Goal: Information Seeking & Learning: Learn about a topic

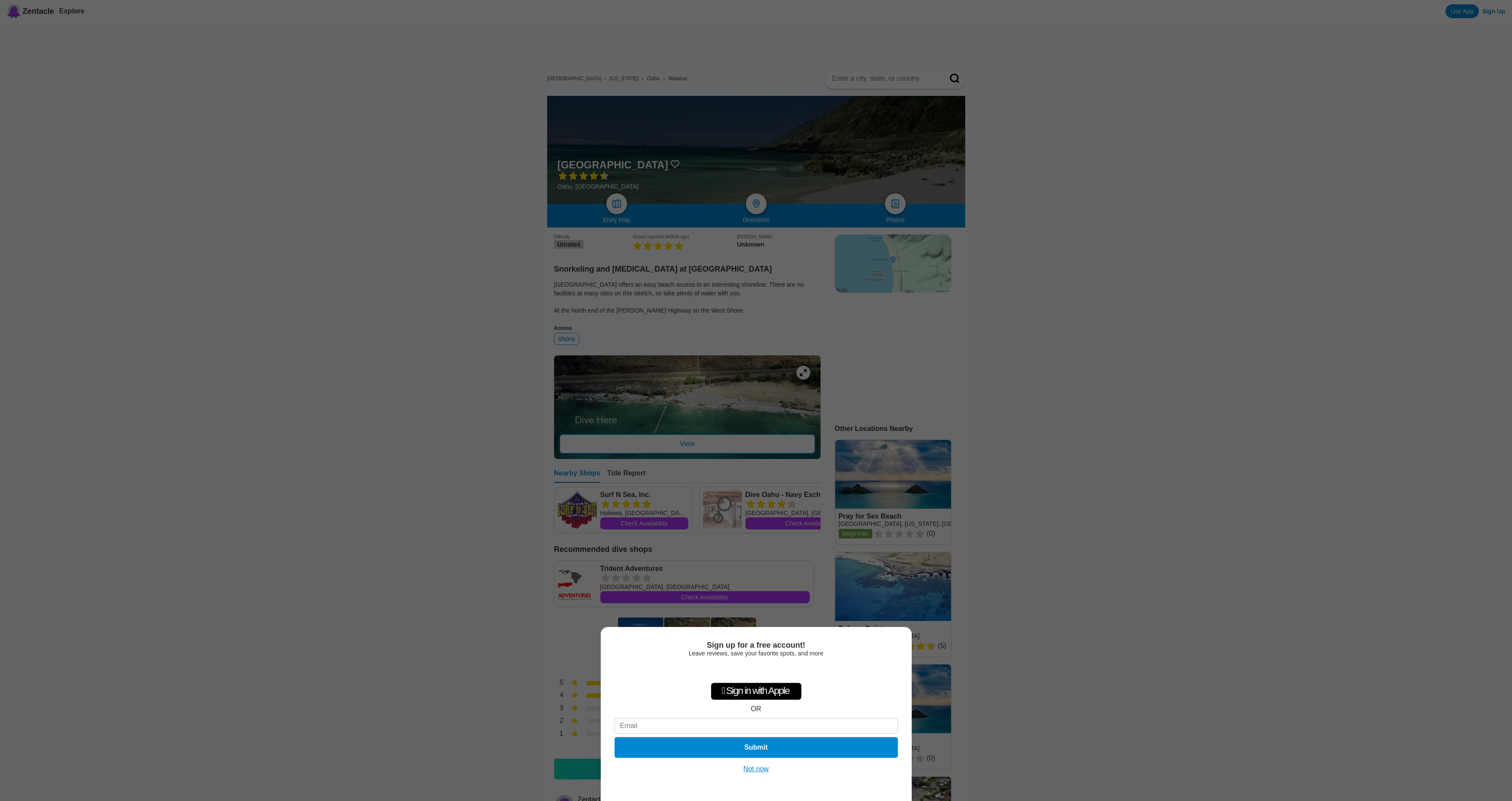
click at [488, 542] on div "Sign up for a free account! Leave reviews, save your favorite spots, and more …" at bounding box center [756, 400] width 1512 height 801
click at [756, 769] on button "Not now" at bounding box center [756, 769] width 31 height 9
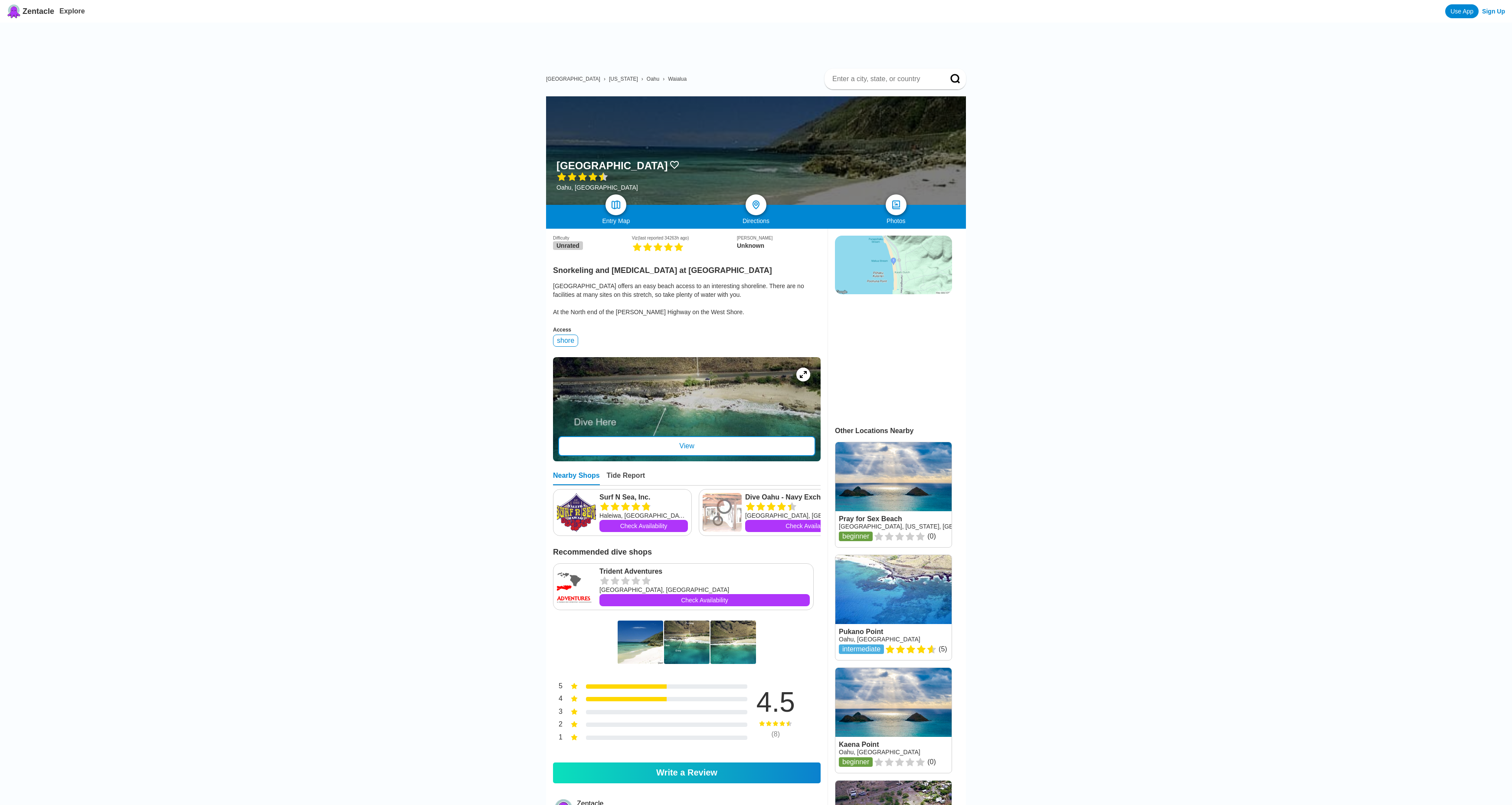
click at [683, 402] on div at bounding box center [687, 409] width 267 height 104
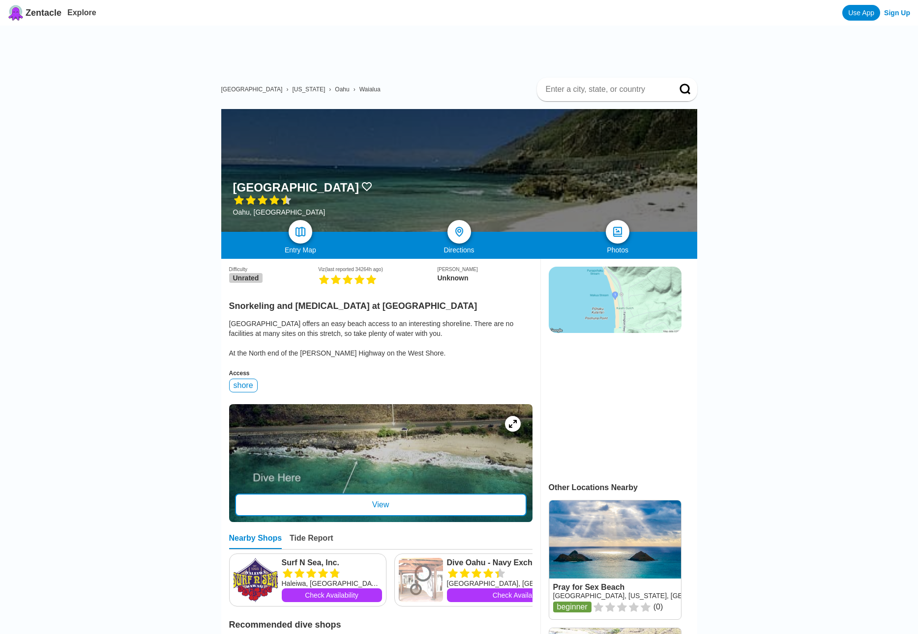
click at [575, 291] on img at bounding box center [614, 300] width 133 height 66
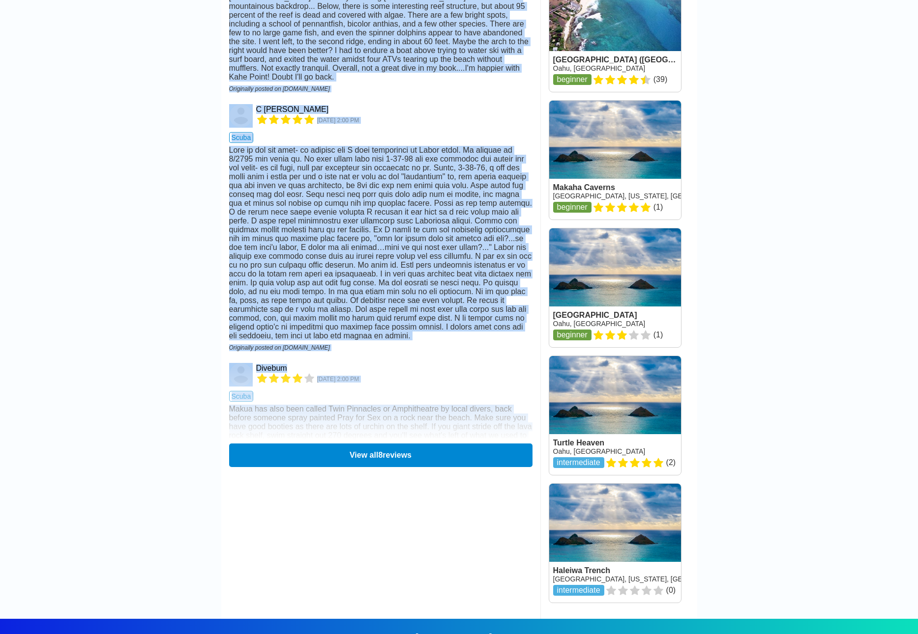
drag, startPoint x: 9, startPoint y: 633, endPoint x: -165, endPoint y: 690, distance: 183.2
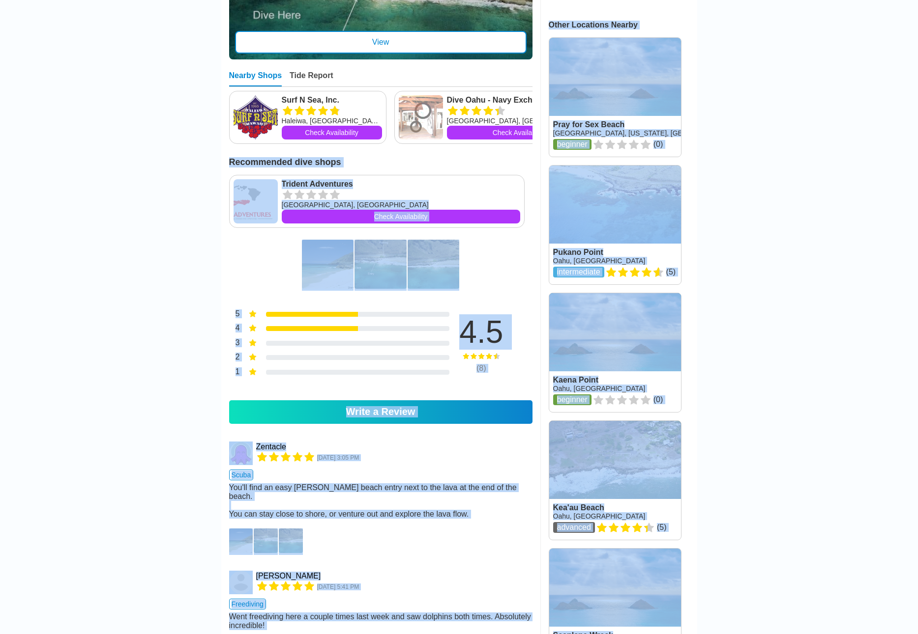
click at [119, 337] on main "United States › Hawaii › Oahu › Waialua Makua Beach Oahu, Hawaiian Islands Entr…" at bounding box center [459, 443] width 918 height 1760
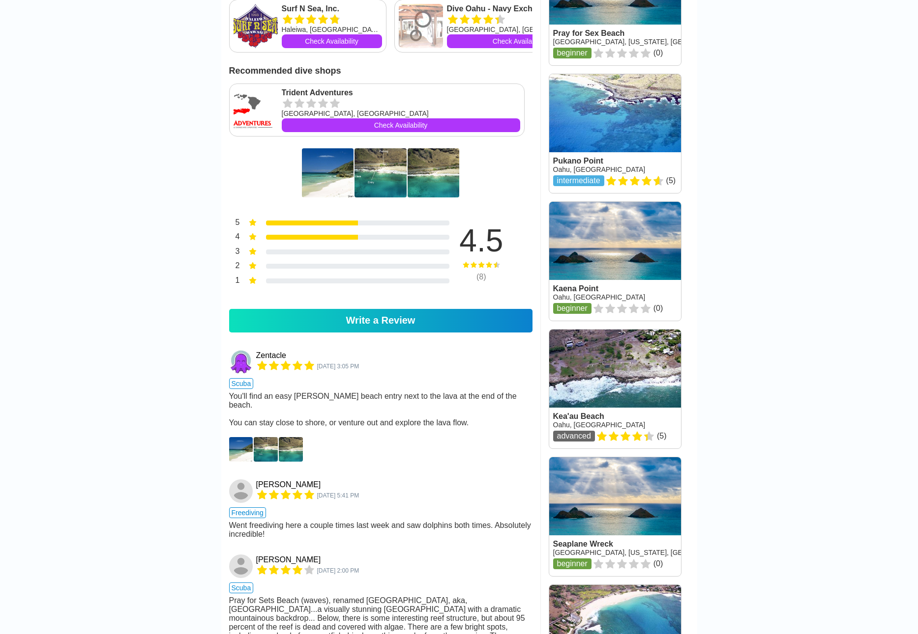
scroll to position [561, 0]
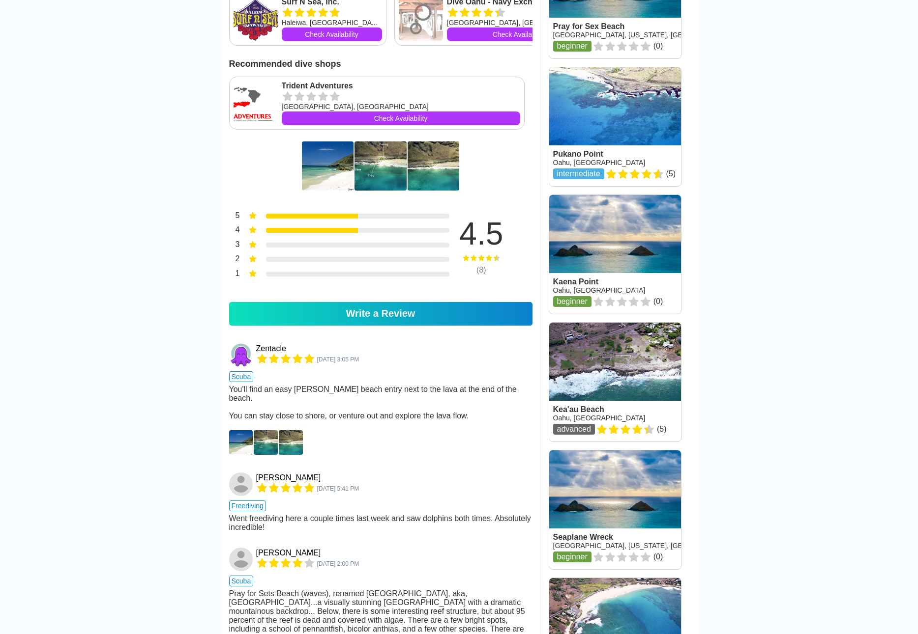
click at [247, 455] on img at bounding box center [241, 443] width 24 height 25
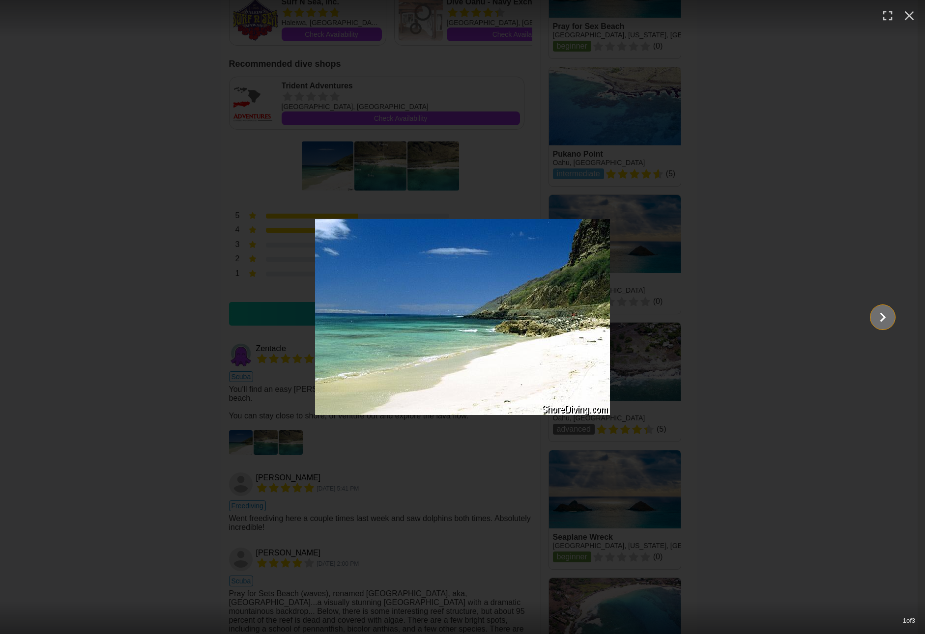
click at [875, 319] on icon "Show slide 2 of 3" at bounding box center [882, 318] width 19 height 24
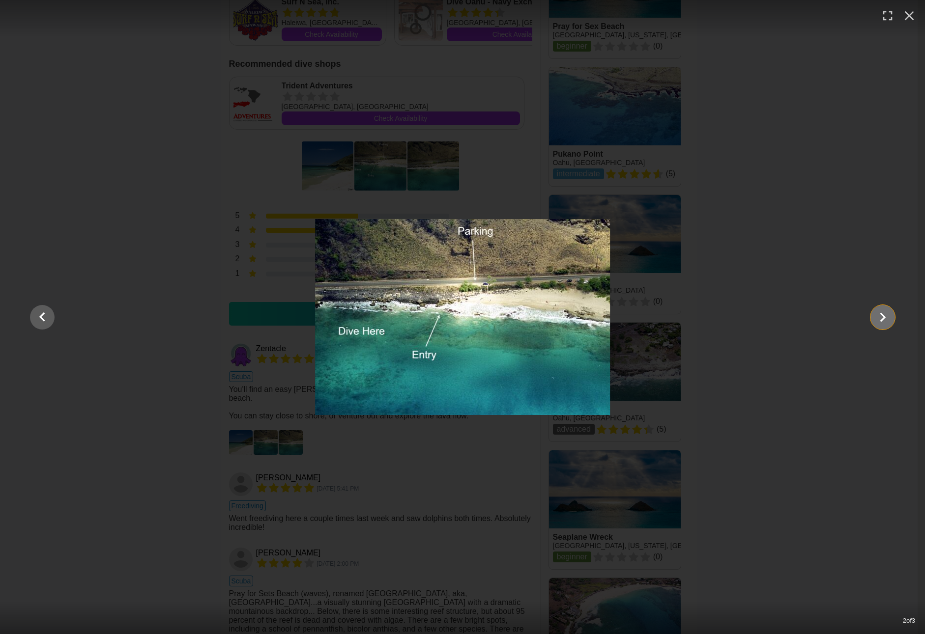
click at [875, 319] on icon "Show slide 3 of 3" at bounding box center [882, 318] width 19 height 24
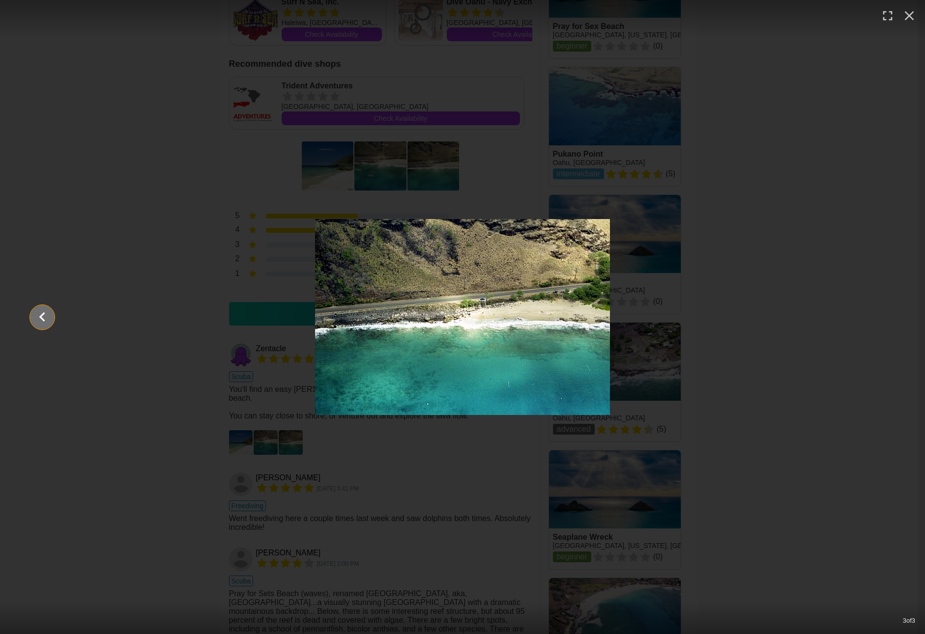
click at [40, 309] on icon "Show slide 2 of 3" at bounding box center [42, 318] width 19 height 24
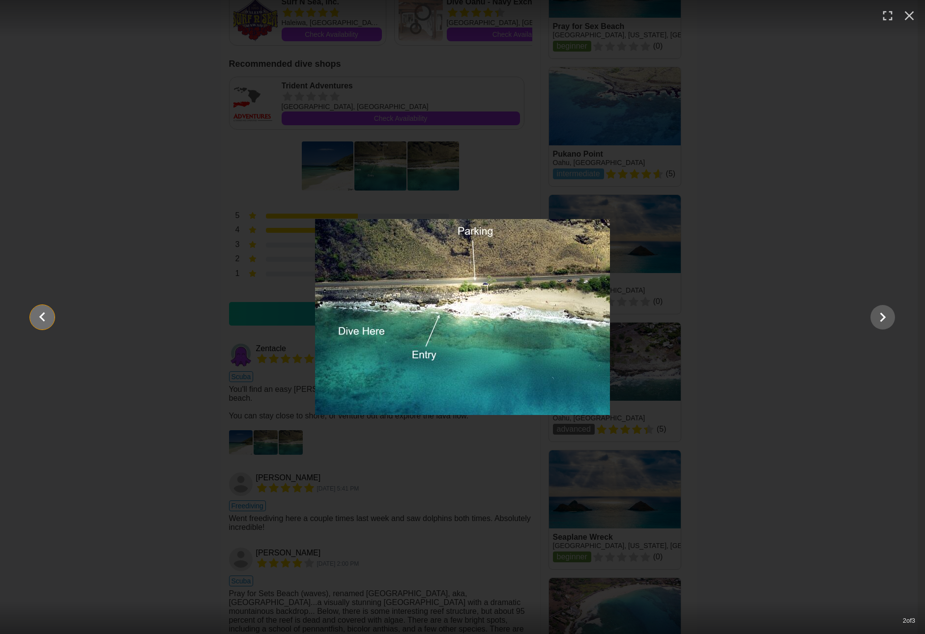
click at [48, 317] on icon "Show slide 1 of 3" at bounding box center [42, 318] width 19 height 24
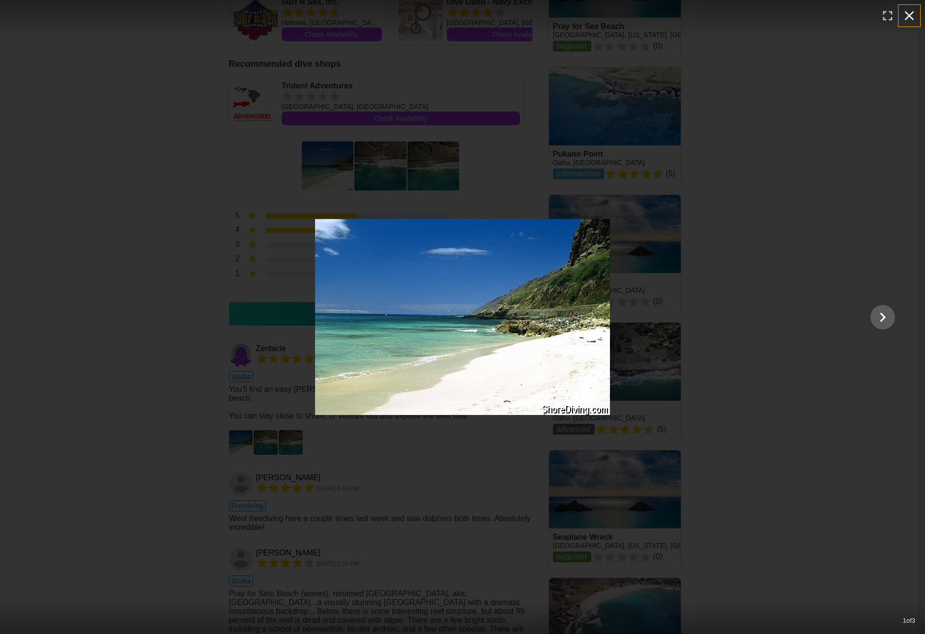
click at [911, 22] on icon "button" at bounding box center [909, 16] width 16 height 16
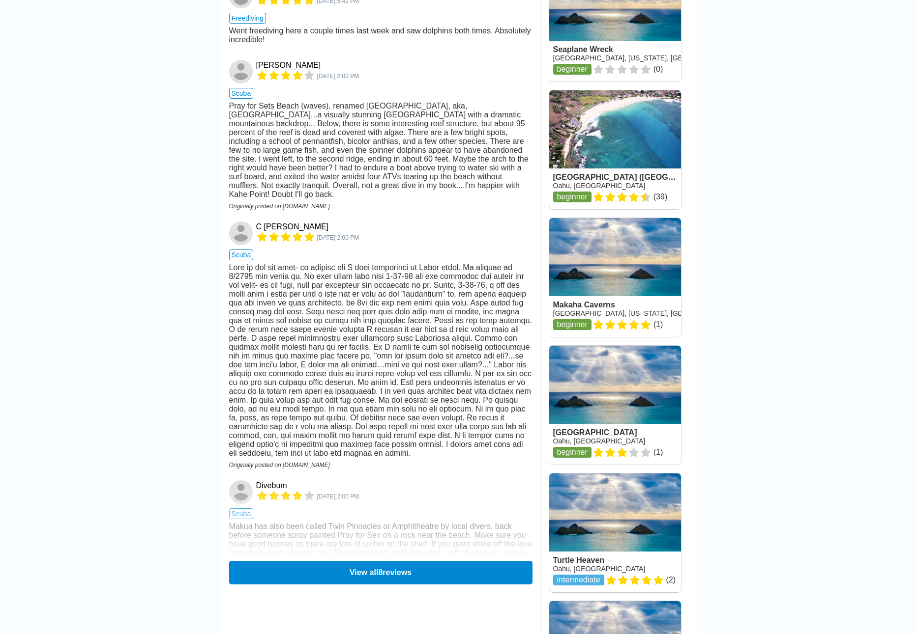
scroll to position [1053, 0]
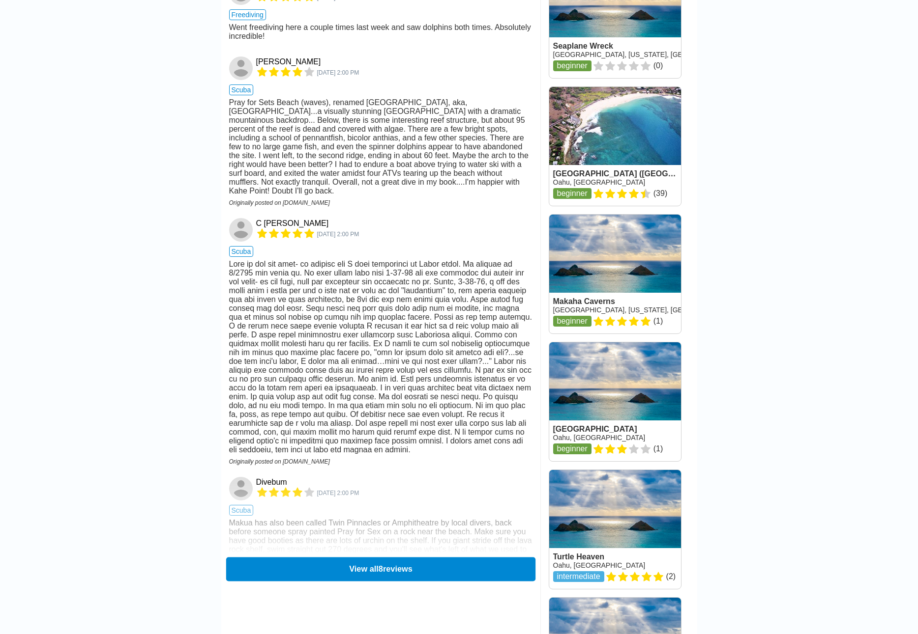
click at [349, 581] on button "View all 8 reviews" at bounding box center [380, 569] width 309 height 24
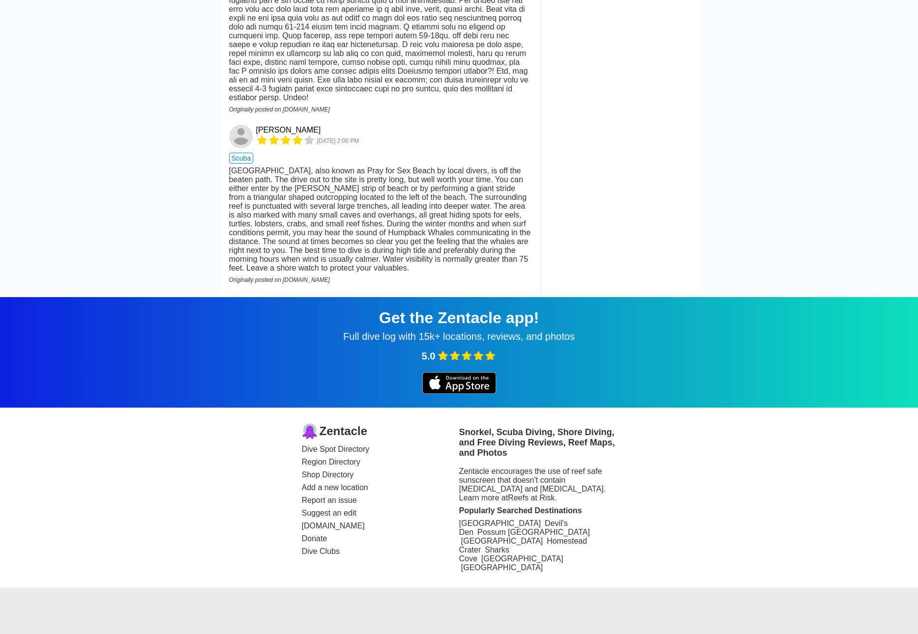
scroll to position [1888, 0]
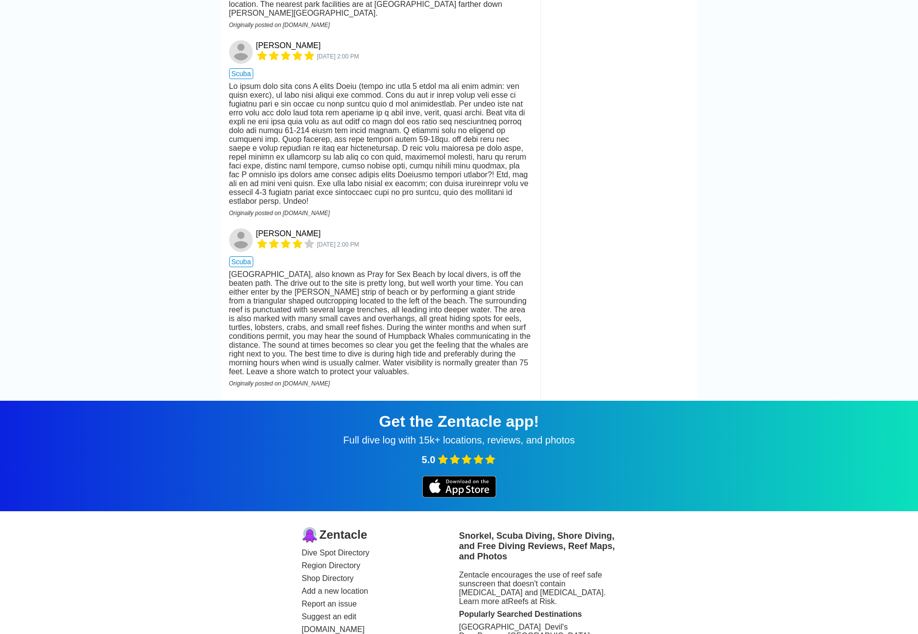
drag, startPoint x: 171, startPoint y: 391, endPoint x: 205, endPoint y: 217, distance: 177.9
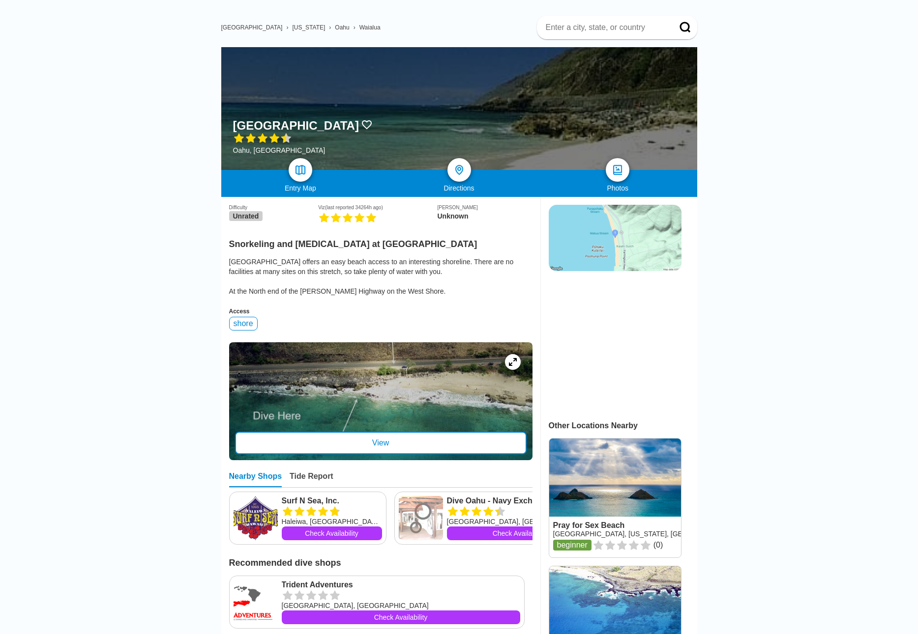
scroll to position [0, 0]
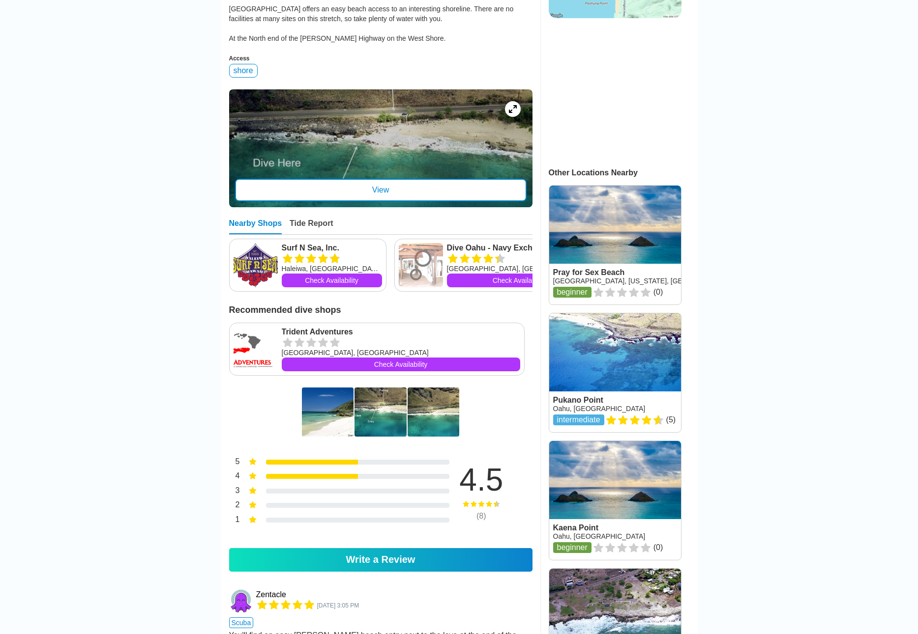
scroll to position [246, 0]
